Goal: Information Seeking & Learning: Check status

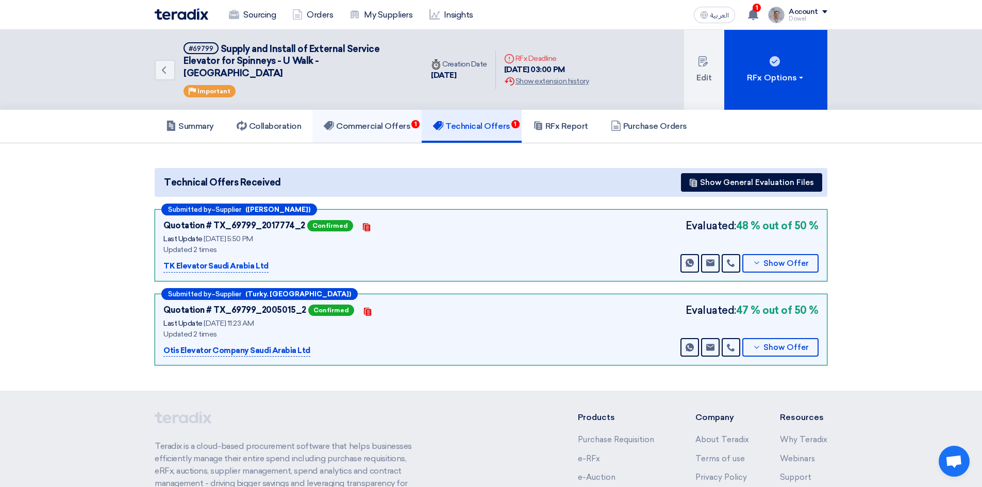
click at [391, 121] on h5 "Commercial Offers 1" at bounding box center [367, 126] width 87 height 10
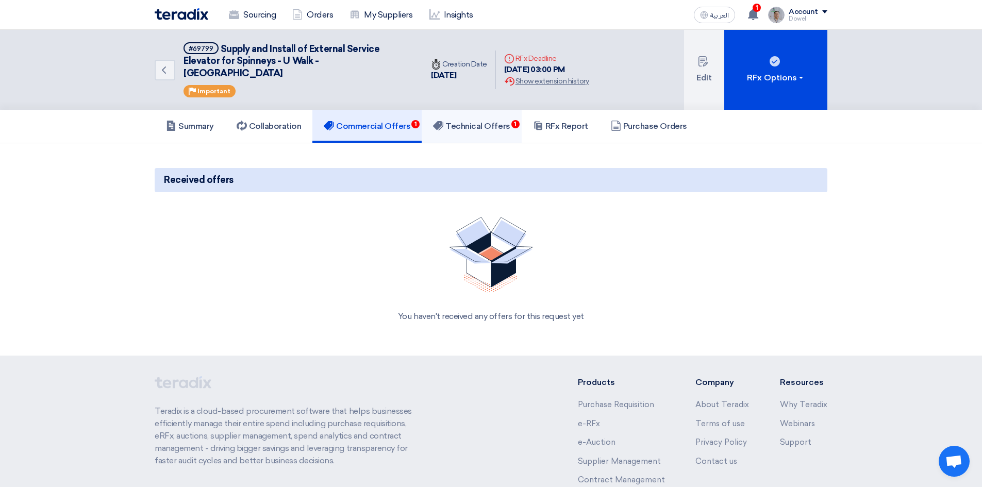
click at [497, 124] on link "Technical Offers 1" at bounding box center [472, 126] width 100 height 33
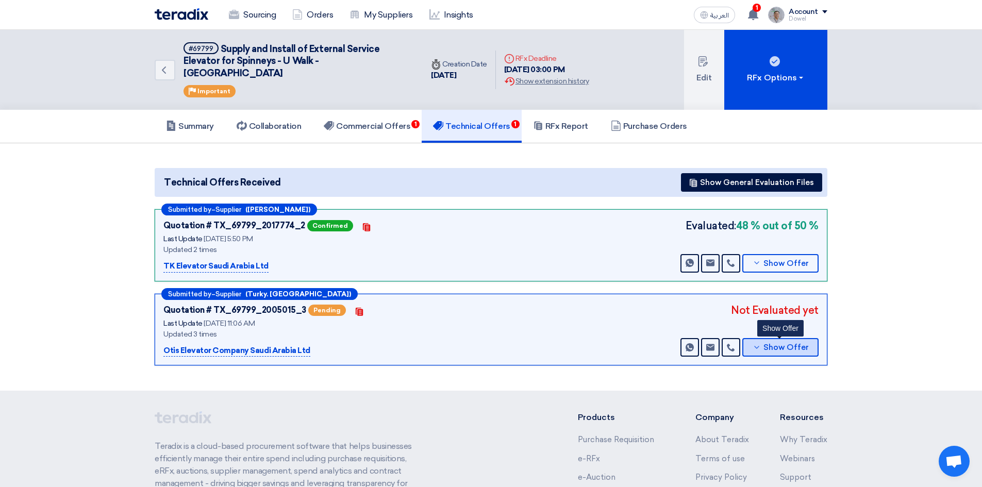
drag, startPoint x: 784, startPoint y: 340, endPoint x: 767, endPoint y: 343, distance: 17.4
click at [785, 344] on span "Show Offer" at bounding box center [786, 348] width 45 height 8
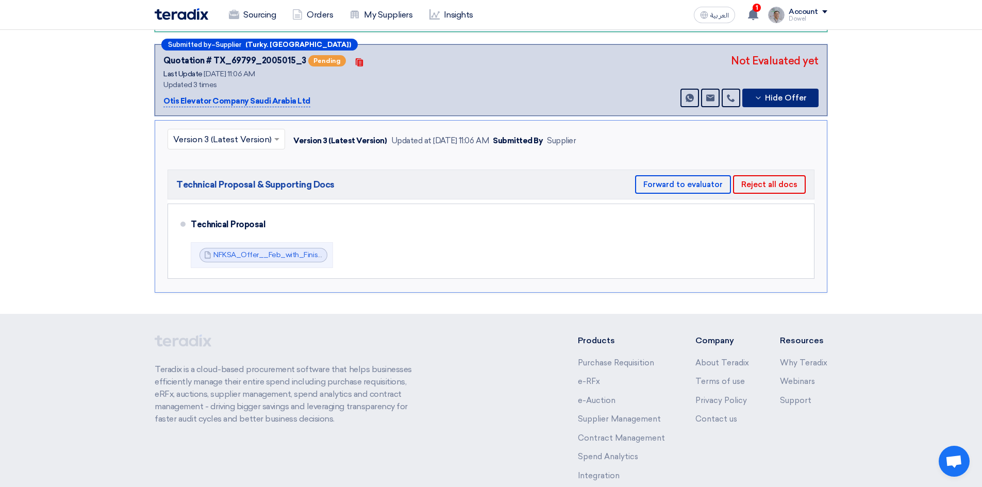
scroll to position [258, 0]
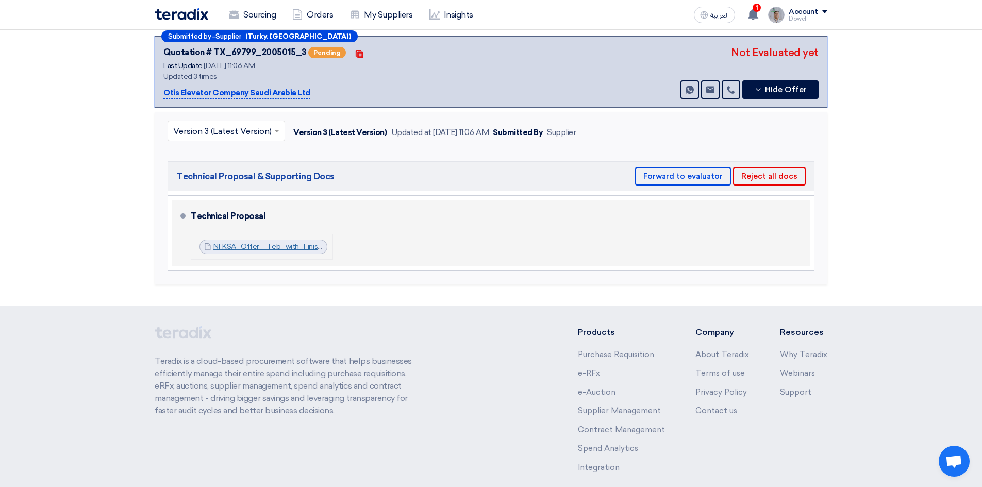
click at [256, 242] on link "NFKSA_Offer__Feb_with_Finishes_1756195540520.pdf" at bounding box center [306, 246] width 185 height 9
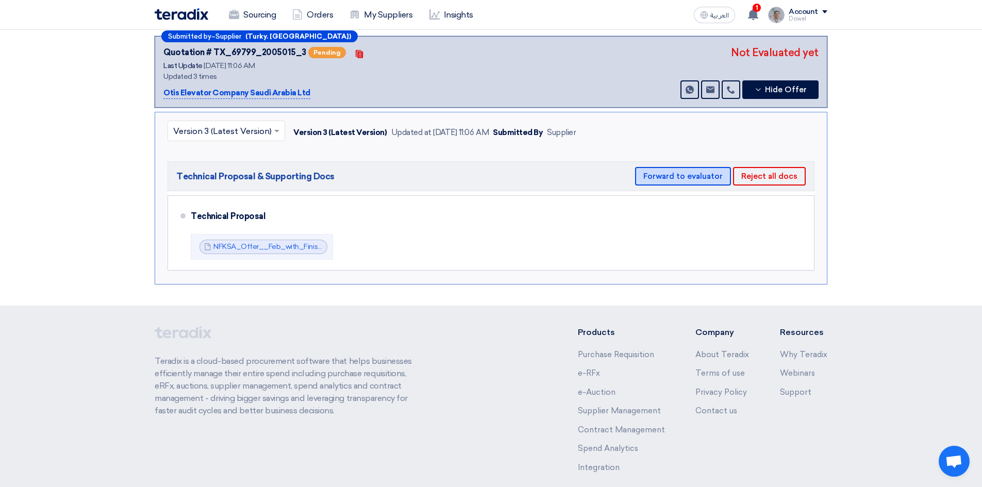
click at [688, 168] on button "Forward to evaluator" at bounding box center [683, 176] width 96 height 19
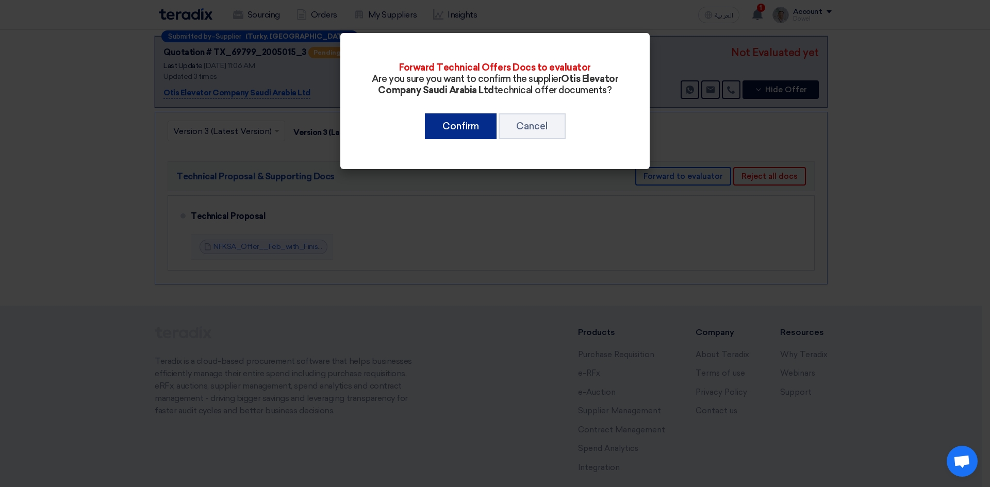
drag, startPoint x: 465, startPoint y: 134, endPoint x: 461, endPoint y: 149, distance: 15.0
click at [465, 136] on button "Confirm" at bounding box center [461, 126] width 72 height 26
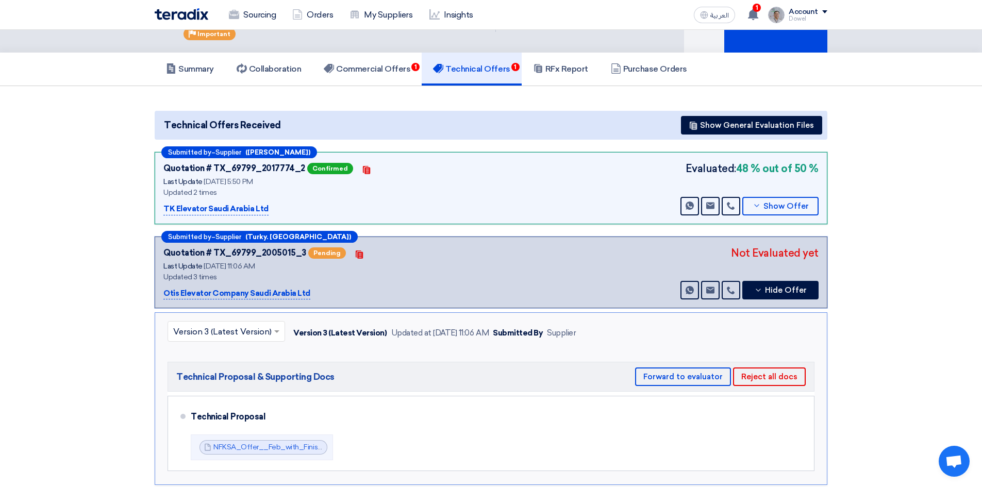
scroll to position [52, 0]
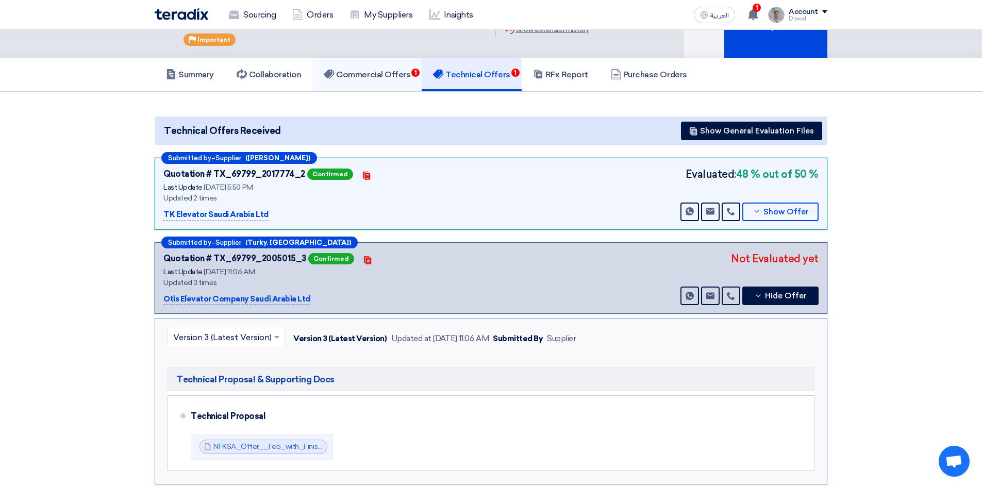
click at [406, 69] on link "Commercial Offers 1" at bounding box center [367, 74] width 109 height 33
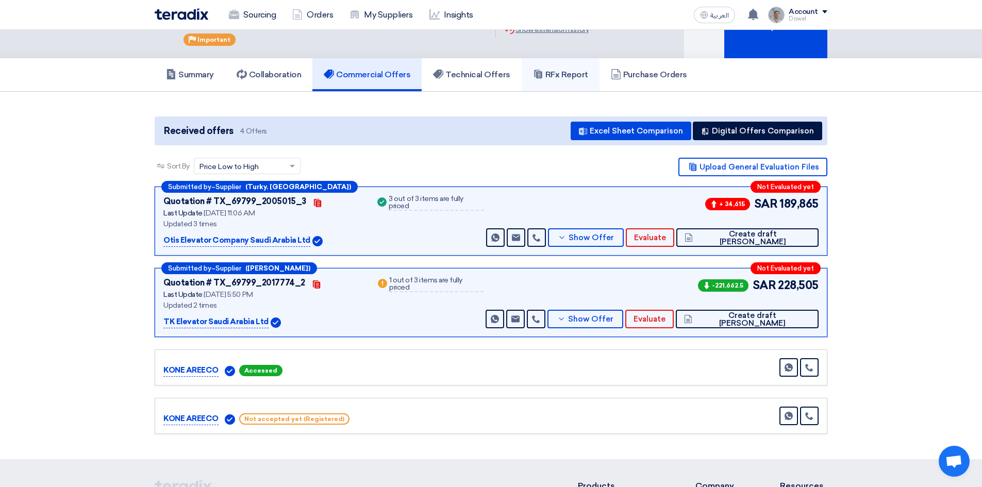
click at [561, 70] on h5 "RFx Report" at bounding box center [560, 75] width 55 height 10
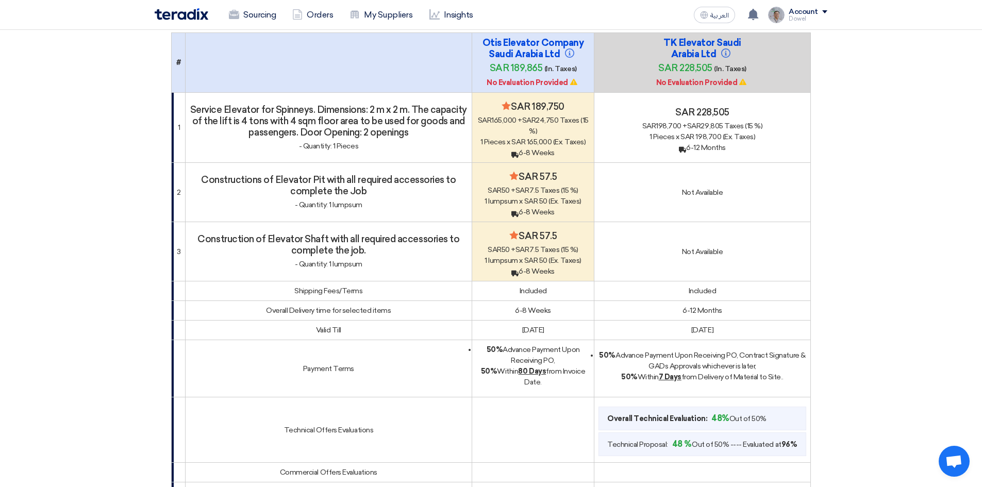
scroll to position [52, 0]
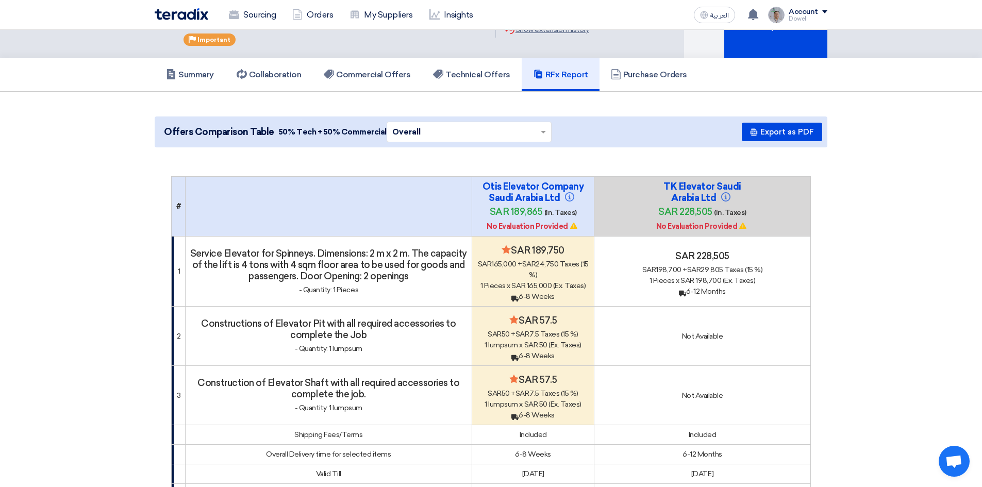
drag, startPoint x: 529, startPoint y: 233, endPoint x: 554, endPoint y: 237, distance: 26.1
click at [554, 245] on h4 "Minimize/Maximize Category sar 189,750" at bounding box center [533, 250] width 113 height 11
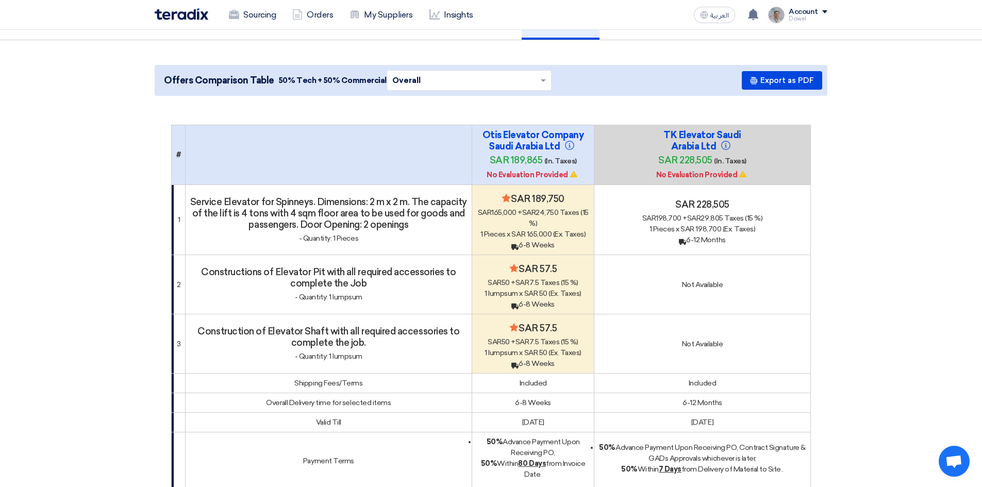
scroll to position [0, 0]
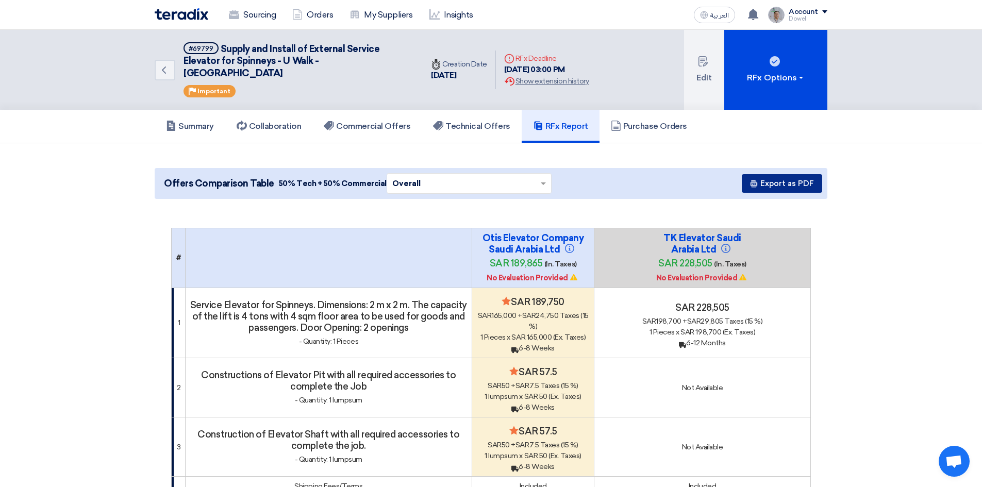
click at [776, 174] on button "Export as PDF" at bounding box center [782, 183] width 80 height 19
click at [387, 121] on h5 "Commercial Offers" at bounding box center [367, 126] width 87 height 10
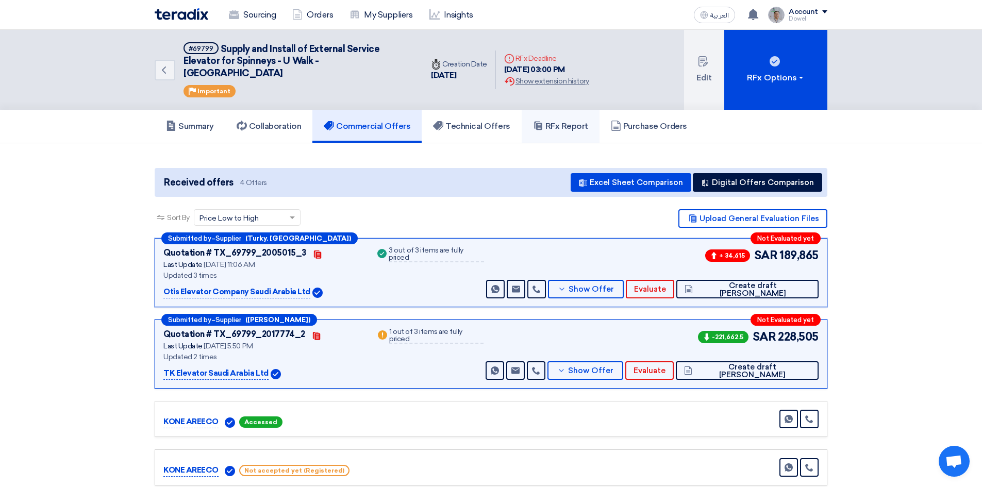
click at [578, 121] on h5 "RFx Report" at bounding box center [560, 126] width 55 height 10
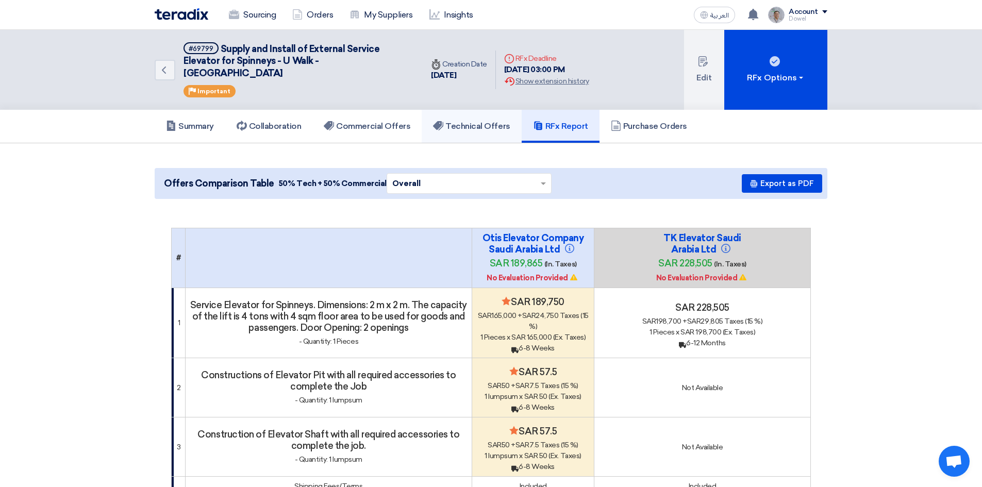
click at [486, 121] on h5 "Technical Offers" at bounding box center [471, 126] width 77 height 10
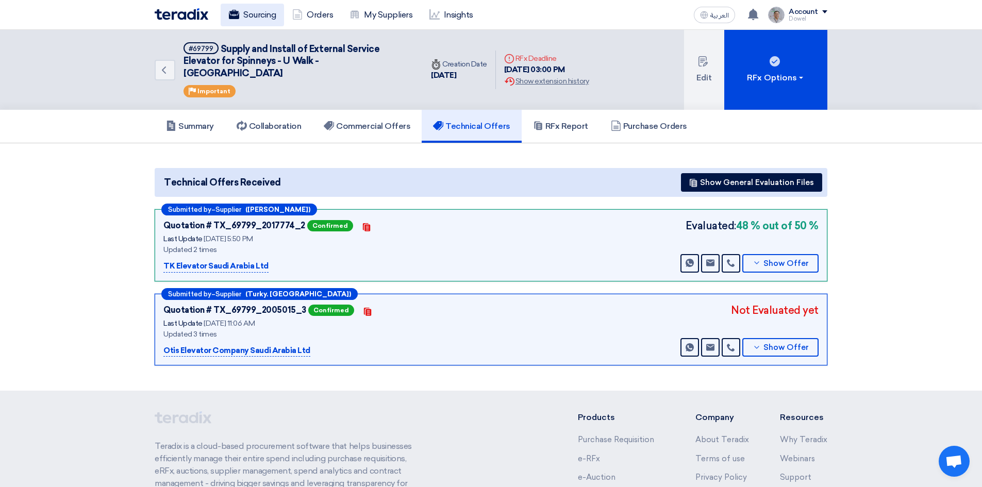
click at [258, 14] on link "Sourcing" at bounding box center [252, 15] width 63 height 23
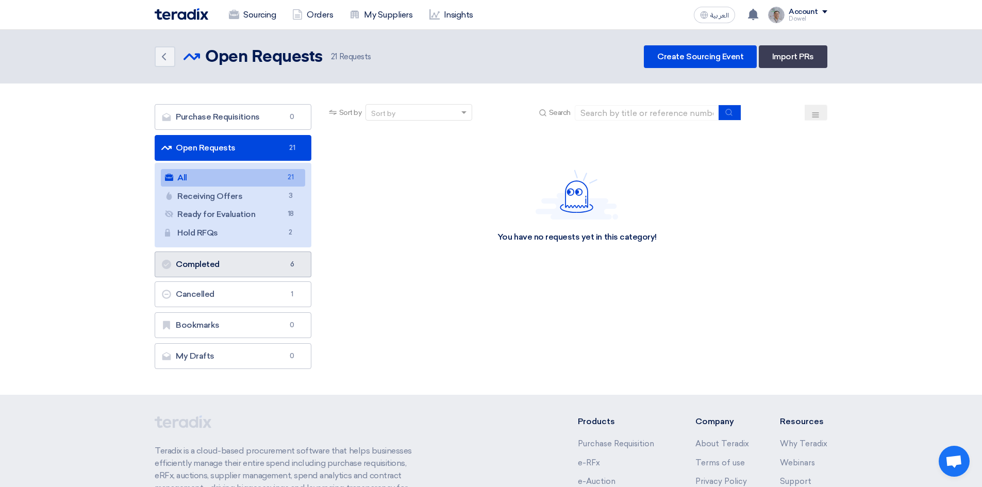
click at [219, 267] on link "Completed Completed 6" at bounding box center [233, 265] width 157 height 26
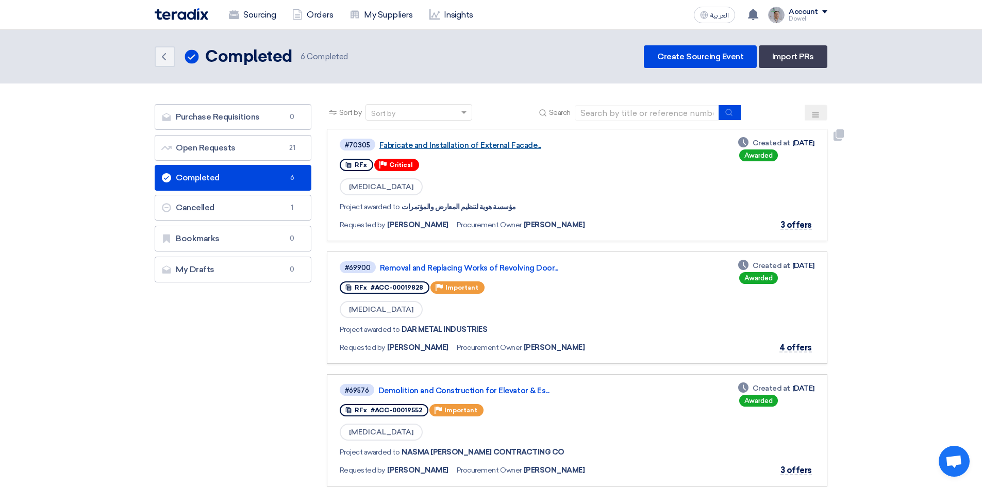
click at [465, 145] on link "Fabricate and Installation of External Facade..." at bounding box center [509, 145] width 258 height 9
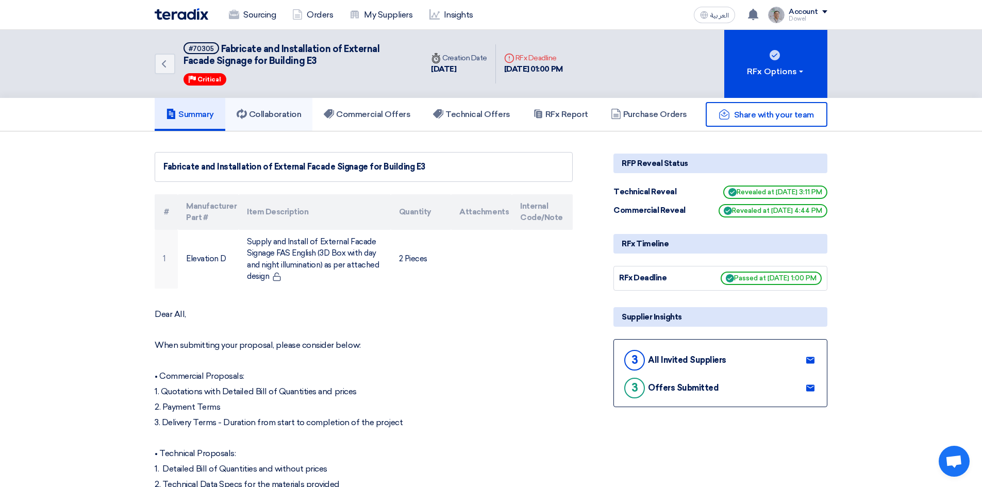
click at [277, 121] on link "Collaboration" at bounding box center [269, 114] width 88 height 33
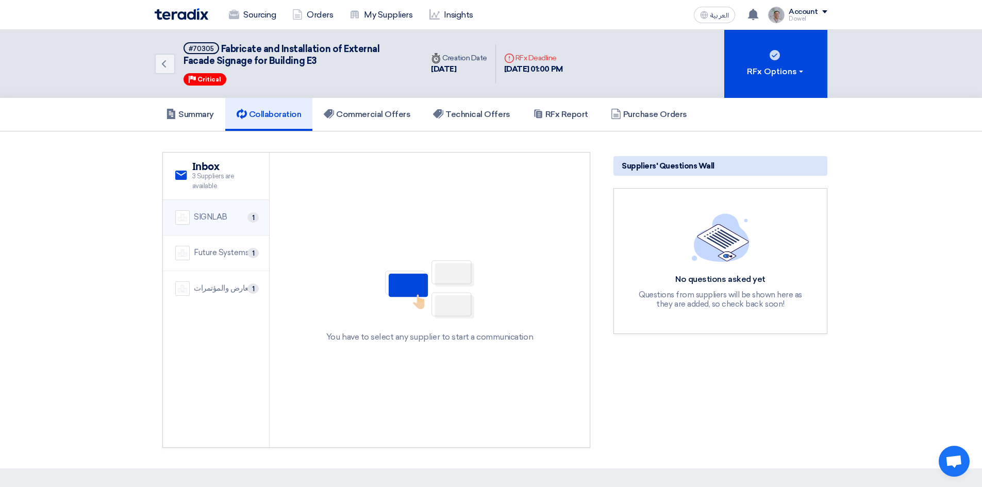
click at [226, 218] on div "SIGNLAB" at bounding box center [211, 217] width 34 height 12
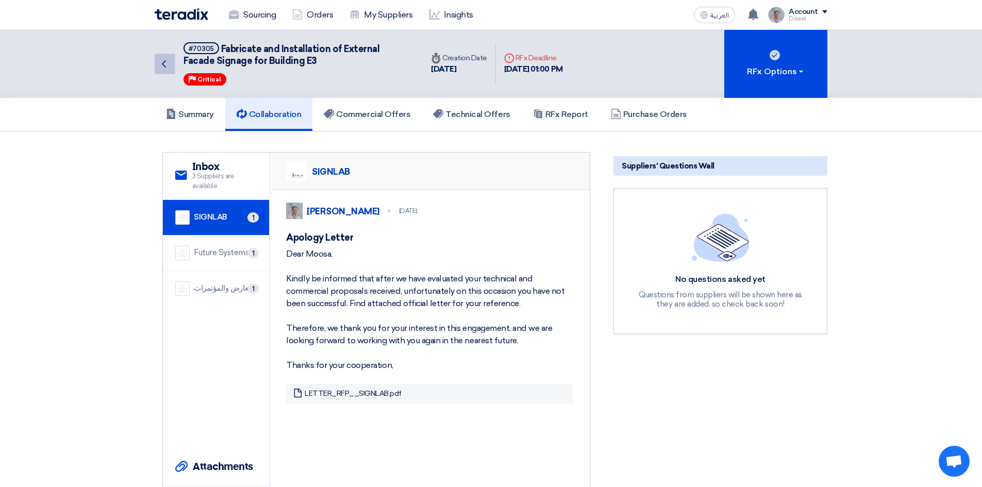
click at [166, 67] on use at bounding box center [164, 63] width 4 height 7
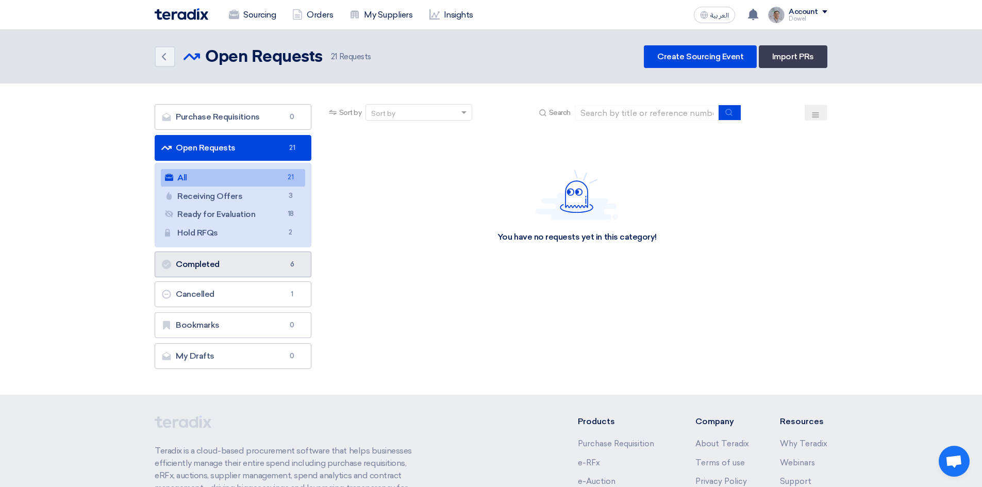
click at [231, 264] on link "Completed Completed 6" at bounding box center [233, 265] width 157 height 26
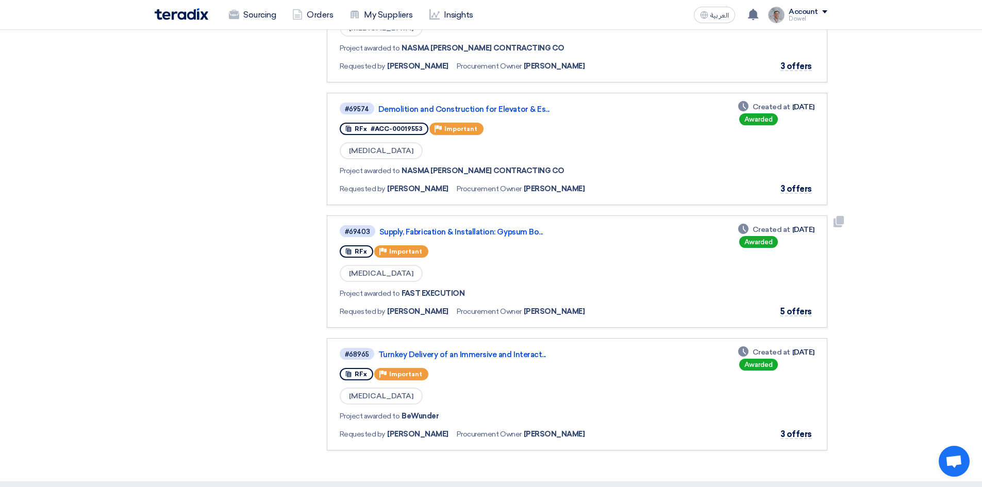
scroll to position [413, 0]
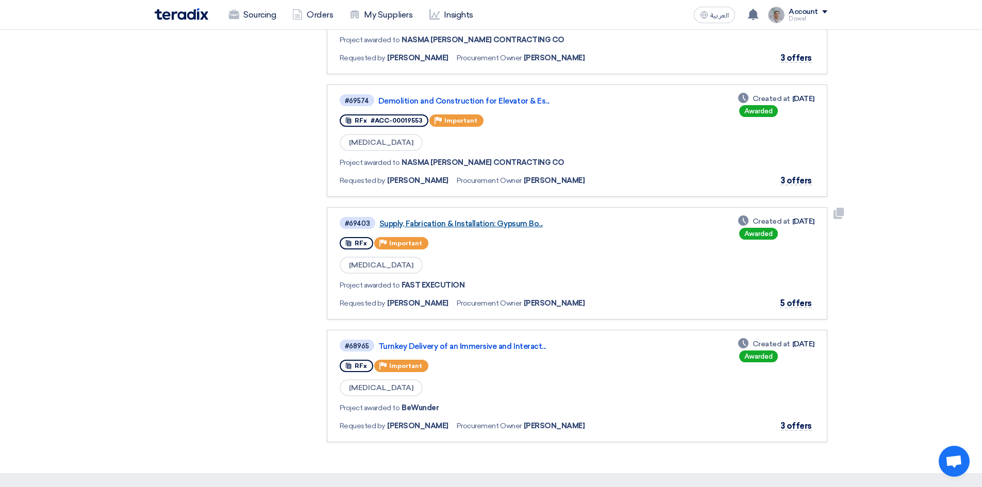
click at [486, 224] on link "Supply, Fabrication & Installation: Gypsum Bo..." at bounding box center [509, 223] width 258 height 9
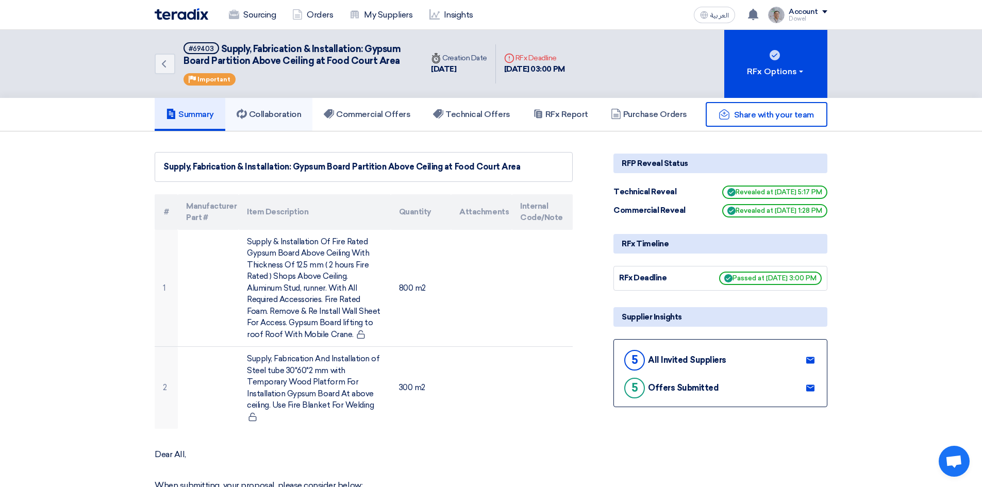
click at [276, 112] on h5 "Collaboration" at bounding box center [269, 114] width 65 height 10
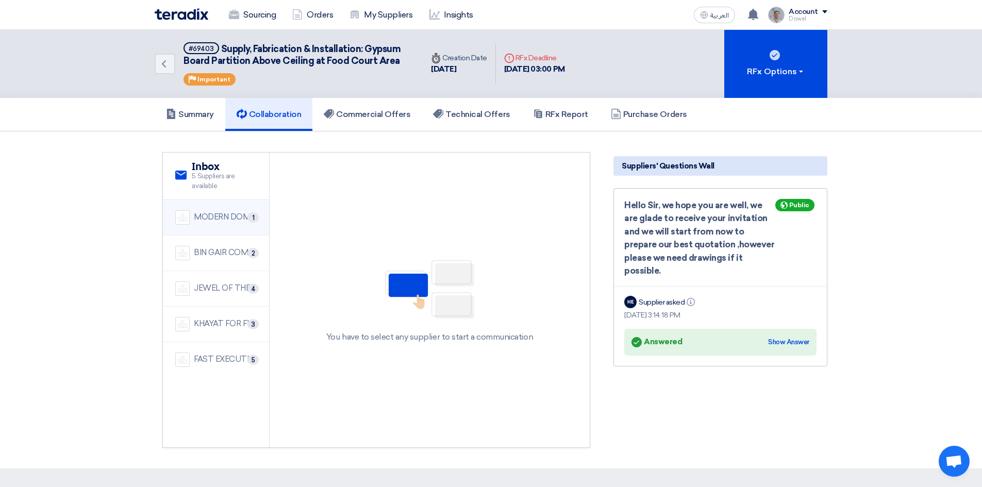
click at [211, 219] on div "MODERN DOME CONTRACTING COMPANY" at bounding box center [225, 217] width 63 height 12
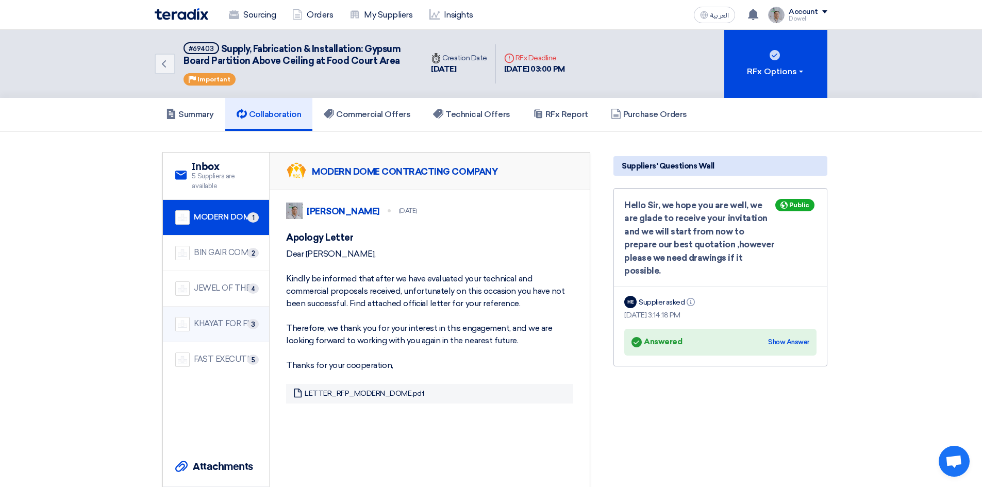
click at [225, 329] on div "KHAYAT FOR FITOUT AND CONTRACTING" at bounding box center [225, 324] width 63 height 12
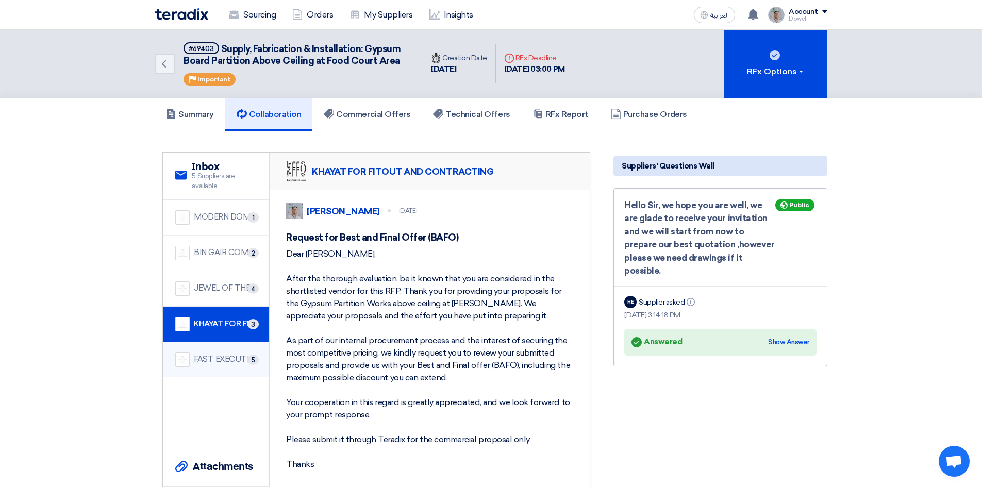
click at [220, 359] on div "FAST EXECUTION" at bounding box center [225, 360] width 63 height 12
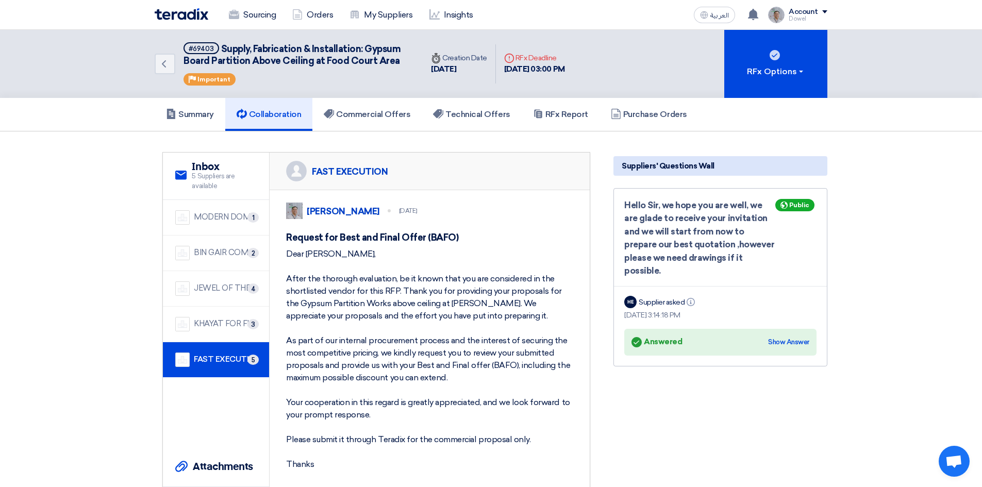
drag, startPoint x: 288, startPoint y: 265, endPoint x: 362, endPoint y: 473, distance: 221.0
click at [362, 471] on div "Dear [PERSON_NAME], After the thorough evaluation, be it known that you are con…" at bounding box center [429, 359] width 287 height 223
copy div "Dear [PERSON_NAME], After the thorough evaluation, be it known that you are con…"
